Goal: Information Seeking & Learning: Learn about a topic

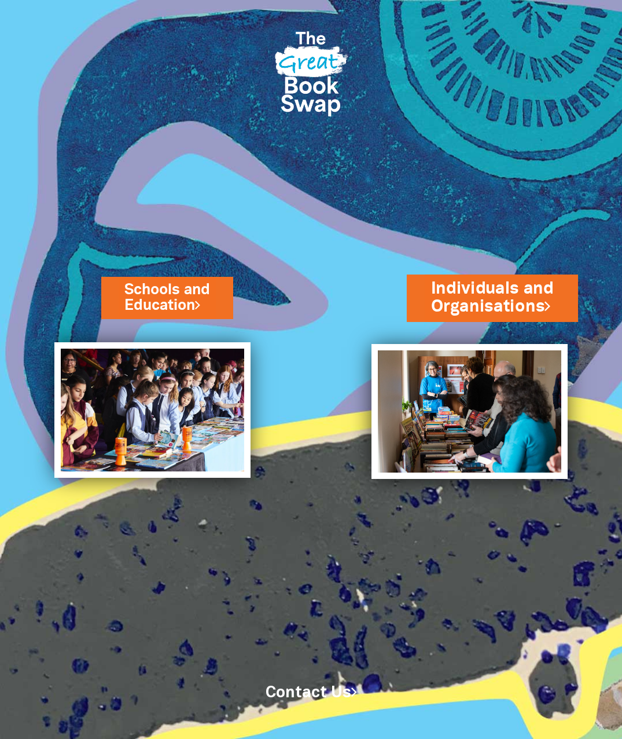
click at [541, 295] on link "Individuals and Organisations" at bounding box center [492, 297] width 123 height 41
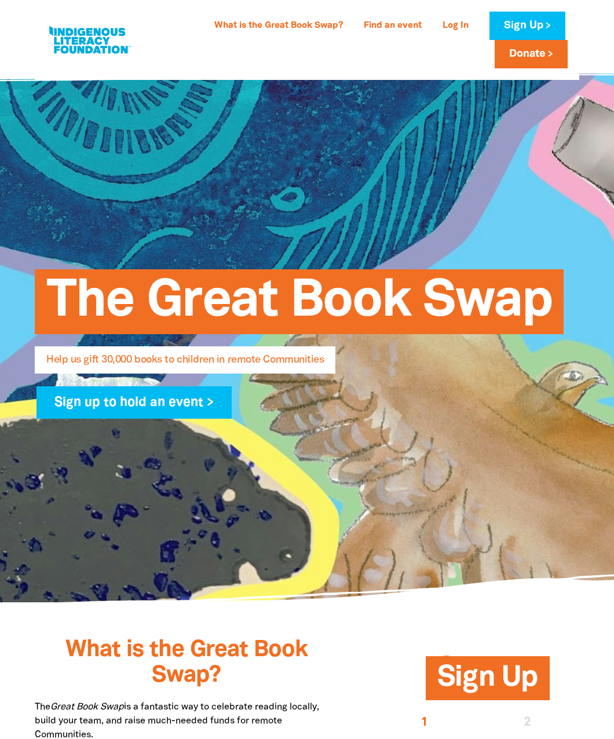
select select "AU"
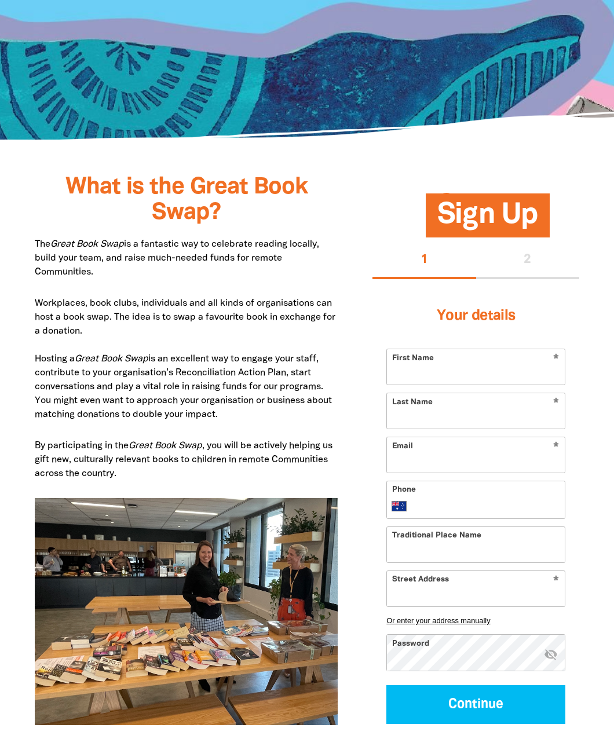
scroll to position [463, 0]
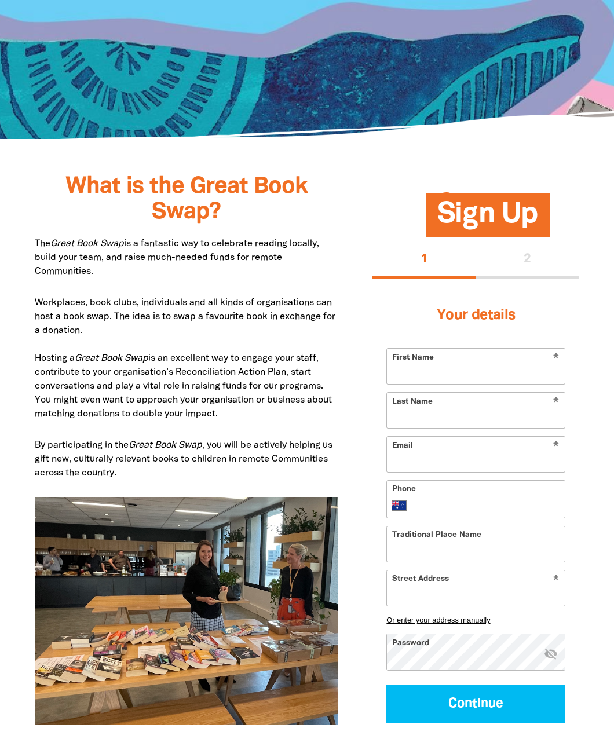
drag, startPoint x: 57, startPoint y: 374, endPoint x: 219, endPoint y: 410, distance: 166.1
click at [219, 410] on p "Workplaces, book clubs, individuals and all kinds of organisations can host a b…" at bounding box center [186, 358] width 303 height 125
drag, startPoint x: 219, startPoint y: 410, endPoint x: 106, endPoint y: 449, distance: 119.9
click at [164, 441] on em "Great Book Swap" at bounding box center [166, 445] width 74 height 8
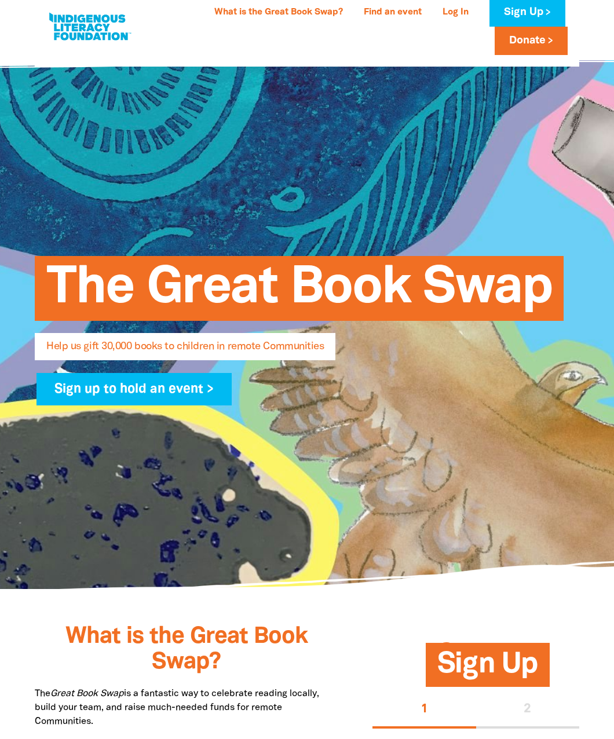
scroll to position [0, 0]
